Goal: Task Accomplishment & Management: Use online tool/utility

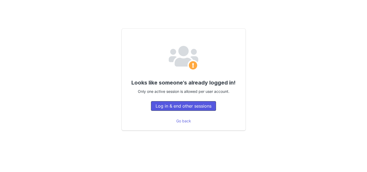
click at [196, 109] on button "Log in & end other sessions" at bounding box center [183, 106] width 65 height 10
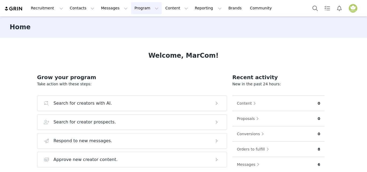
click at [131, 10] on button "Program Program" at bounding box center [146, 8] width 31 height 12
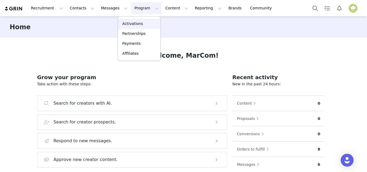
click at [134, 24] on p "Activations" at bounding box center [132, 24] width 21 height 6
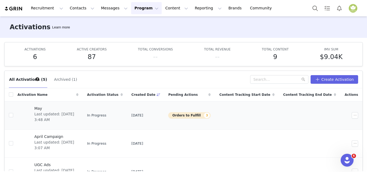
click at [61, 111] on span "Last updated: Jun 11, 2025 3:48 AM" at bounding box center [54, 116] width 41 height 11
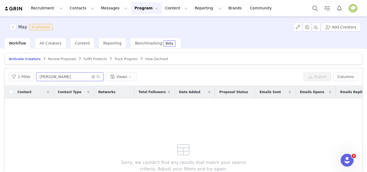
click at [56, 76] on input "alejandra" at bounding box center [69, 77] width 67 height 9
click at [84, 59] on span "Fulfill Products" at bounding box center [95, 59] width 23 height 4
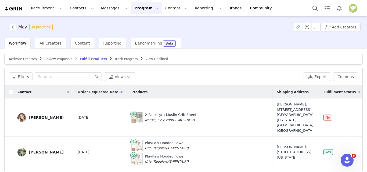
scroll to position [0, 278]
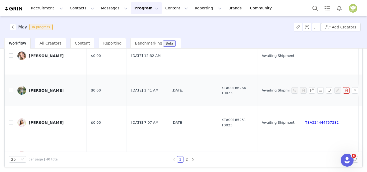
click at [305, 88] on link "TBA324603977092" at bounding box center [322, 90] width 34 height 4
click at [45, 54] on div "Alejandra Martinez" at bounding box center [46, 56] width 35 height 4
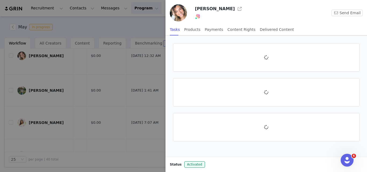
click at [40, 53] on div at bounding box center [183, 86] width 367 height 172
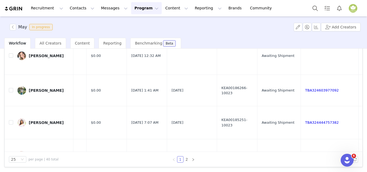
click at [40, 54] on div "Alejandra Martinez" at bounding box center [46, 56] width 35 height 4
click at [46, 54] on div "Alejandra Martinez" at bounding box center [46, 56] width 35 height 4
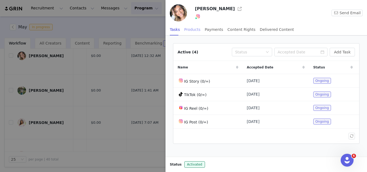
click at [192, 29] on div "Products" at bounding box center [192, 30] width 16 height 12
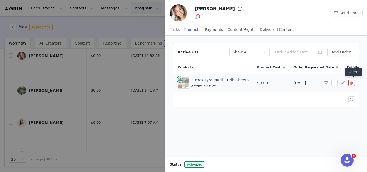
click at [351, 85] on button "button" at bounding box center [351, 83] width 6 height 6
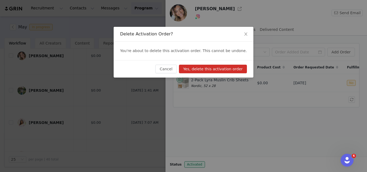
click at [226, 70] on button "Yes, delete this activation order" at bounding box center [213, 69] width 68 height 9
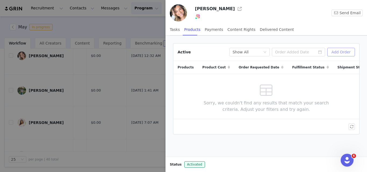
click at [340, 53] on button "Add Order" at bounding box center [341, 52] width 28 height 9
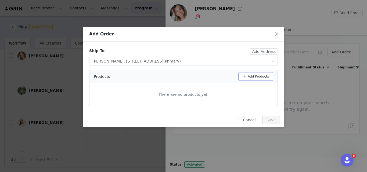
click at [254, 80] on button "Add Products" at bounding box center [255, 76] width 35 height 9
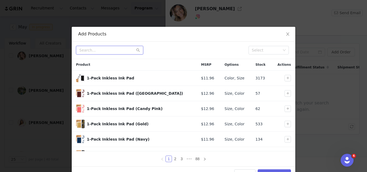
click at [124, 51] on input "text" at bounding box center [109, 50] width 67 height 9
paste input "2-Sets Lil’ Prep Baby Fork & Spoon"
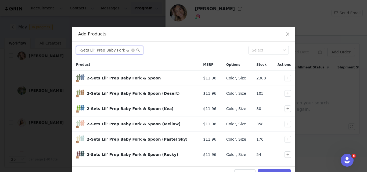
click at [126, 50] on input "2-Sets Lil’ Prep Baby Fork & Spoon" at bounding box center [109, 50] width 67 height 9
type input "2-Sets Lil’ Prep Baby Fork & Spoon"
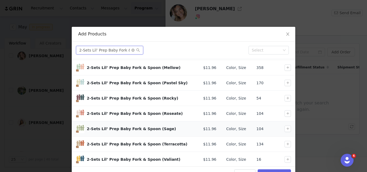
scroll to position [57, 0]
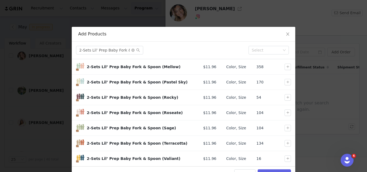
click at [256, 20] on div "Add Products 2-Sets Lil’ Prep Baby Fork & Spoon Select Product MSRP Options Sto…" at bounding box center [183, 86] width 367 height 172
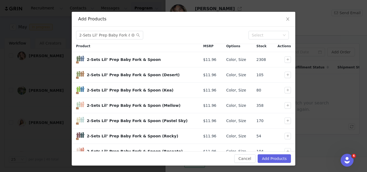
scroll to position [0, 0]
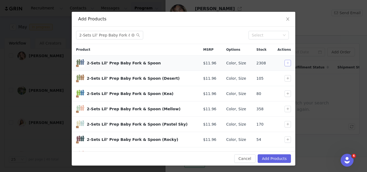
click at [284, 63] on button "button" at bounding box center [287, 63] width 6 height 6
click at [269, 158] on button "Add Products" at bounding box center [274, 158] width 33 height 9
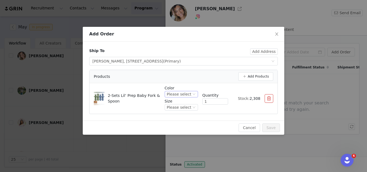
click at [193, 96] on div "Please select" at bounding box center [181, 94] width 33 height 6
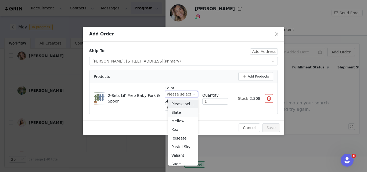
click at [187, 112] on li "Slate" at bounding box center [183, 112] width 30 height 9
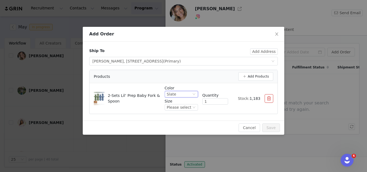
click at [192, 111] on div "Color Slate Size Please select" at bounding box center [181, 98] width 33 height 26
click at [193, 109] on icon "icon: down" at bounding box center [193, 107] width 3 height 3
click at [193, 126] on li "One Size" at bounding box center [183, 125] width 30 height 9
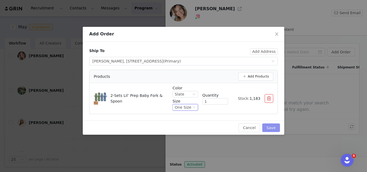
click at [275, 129] on button "Save" at bounding box center [271, 128] width 18 height 9
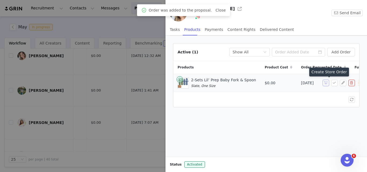
click at [324, 82] on button "button" at bounding box center [326, 83] width 6 height 6
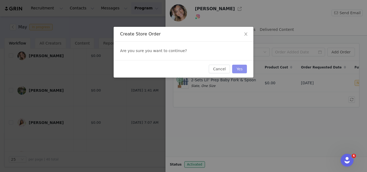
click at [242, 72] on button "Yes" at bounding box center [239, 69] width 15 height 9
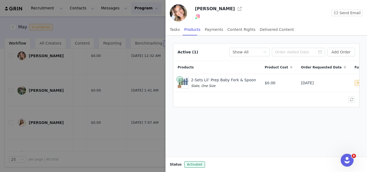
click at [79, 62] on div at bounding box center [183, 86] width 367 height 172
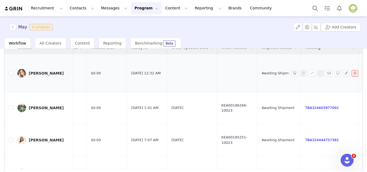
scroll to position [8, 0]
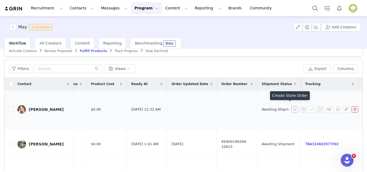
click at [291, 108] on button "button" at bounding box center [294, 109] width 6 height 6
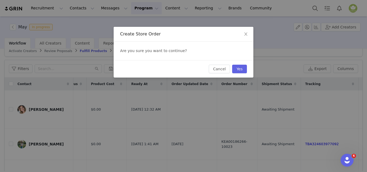
click at [150, 122] on div "Create Store Order Are you sure you want to continue? Cancel Yes" at bounding box center [183, 86] width 367 height 172
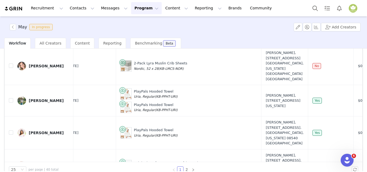
scroll to position [0, 0]
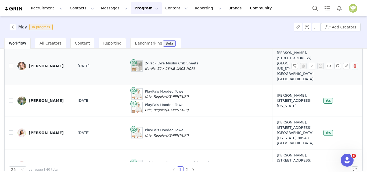
click at [46, 64] on div "Alejandra Martinez" at bounding box center [46, 66] width 35 height 4
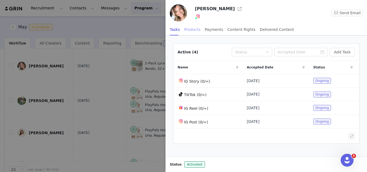
click at [190, 28] on div "Products" at bounding box center [192, 30] width 16 height 12
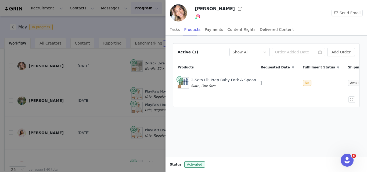
scroll to position [0, 56]
click at [35, 73] on div at bounding box center [183, 86] width 367 height 172
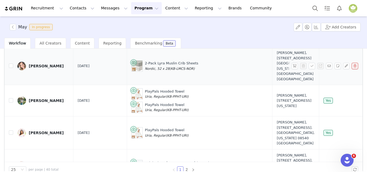
scroll to position [0, 0]
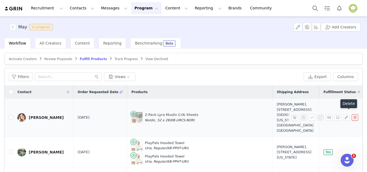
click at [352, 114] on button "button" at bounding box center [355, 117] width 6 height 6
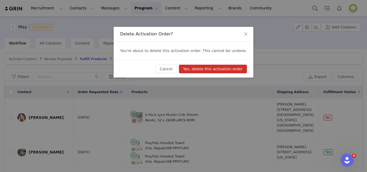
click at [206, 70] on button "Yes, delete this activation order" at bounding box center [213, 69] width 68 height 9
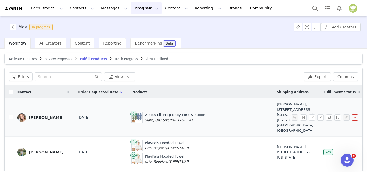
click at [43, 116] on div "Alejandra Martinez" at bounding box center [46, 118] width 35 height 4
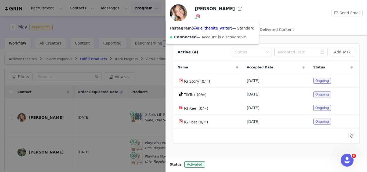
click at [197, 16] on img at bounding box center [198, 16] width 4 height 4
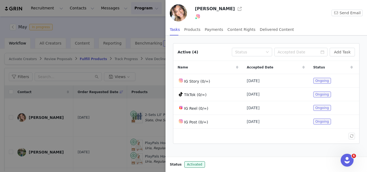
click at [138, 103] on div at bounding box center [183, 86] width 367 height 172
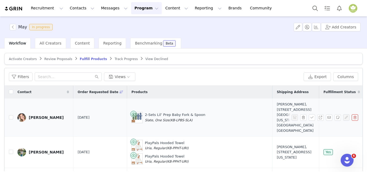
drag, startPoint x: 182, startPoint y: 118, endPoint x: 138, endPoint y: 113, distance: 43.8
click at [145, 113] on div "2-Sets Lil’ Prep Baby Fork & Spoon Slate, One Size (KB-LPBS-SLA)" at bounding box center [175, 117] width 60 height 10
copy div "2-Sets Lil’ Prep Baby Fork & Spoon Slate, One Size (KB-LPBS-SLA)"
